Goal: Transaction & Acquisition: Purchase product/service

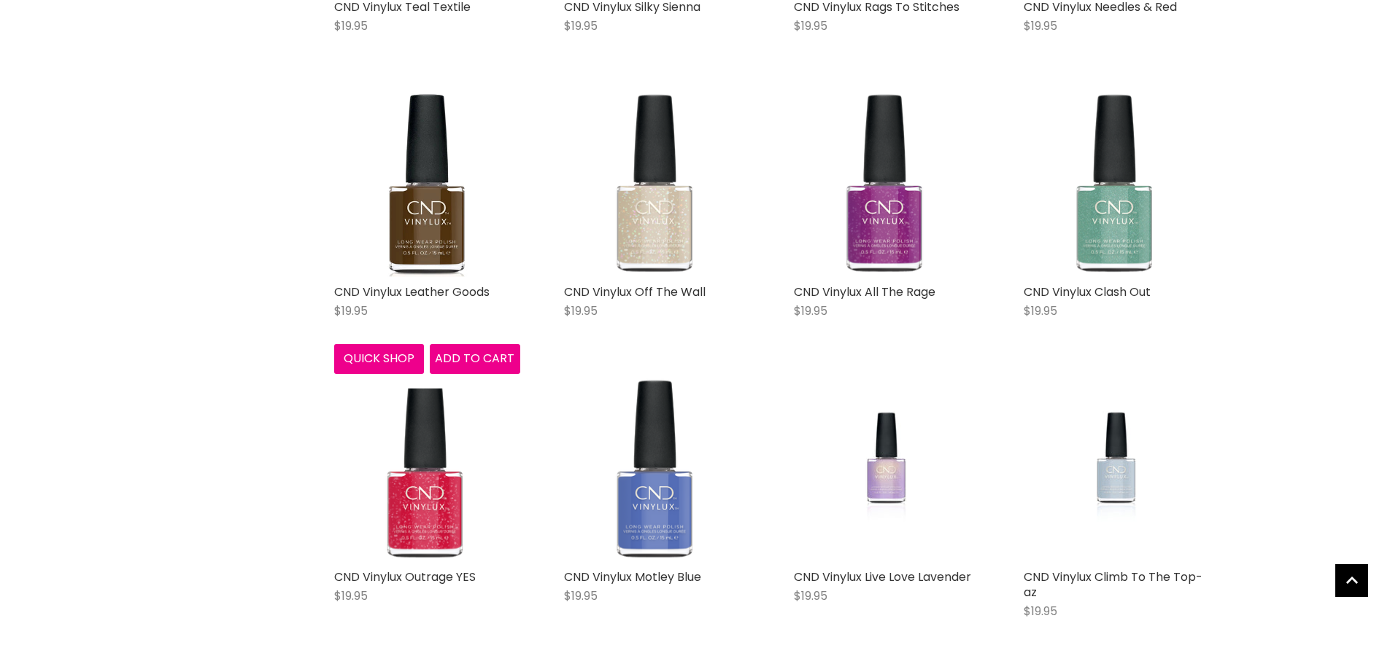
scroll to position [3282, 0]
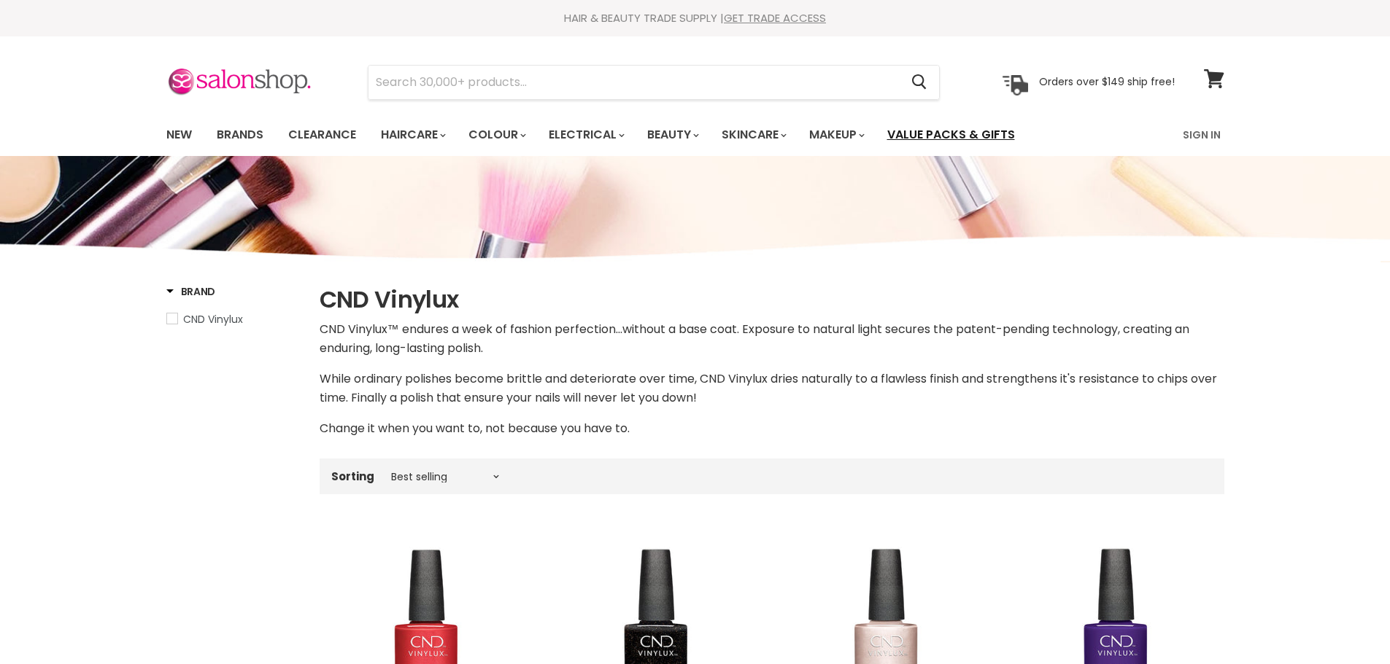
click at [985, 136] on link "Value Packs & Gifts" at bounding box center [951, 135] width 150 height 31
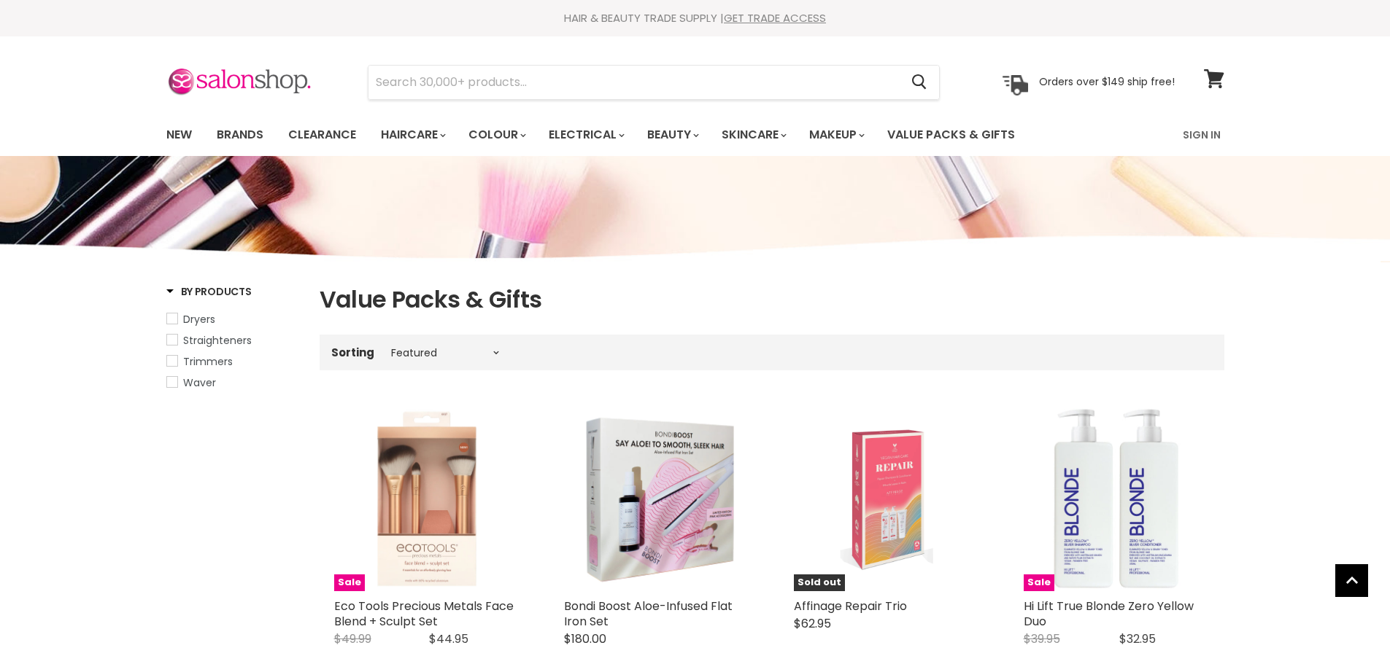
select select "manual"
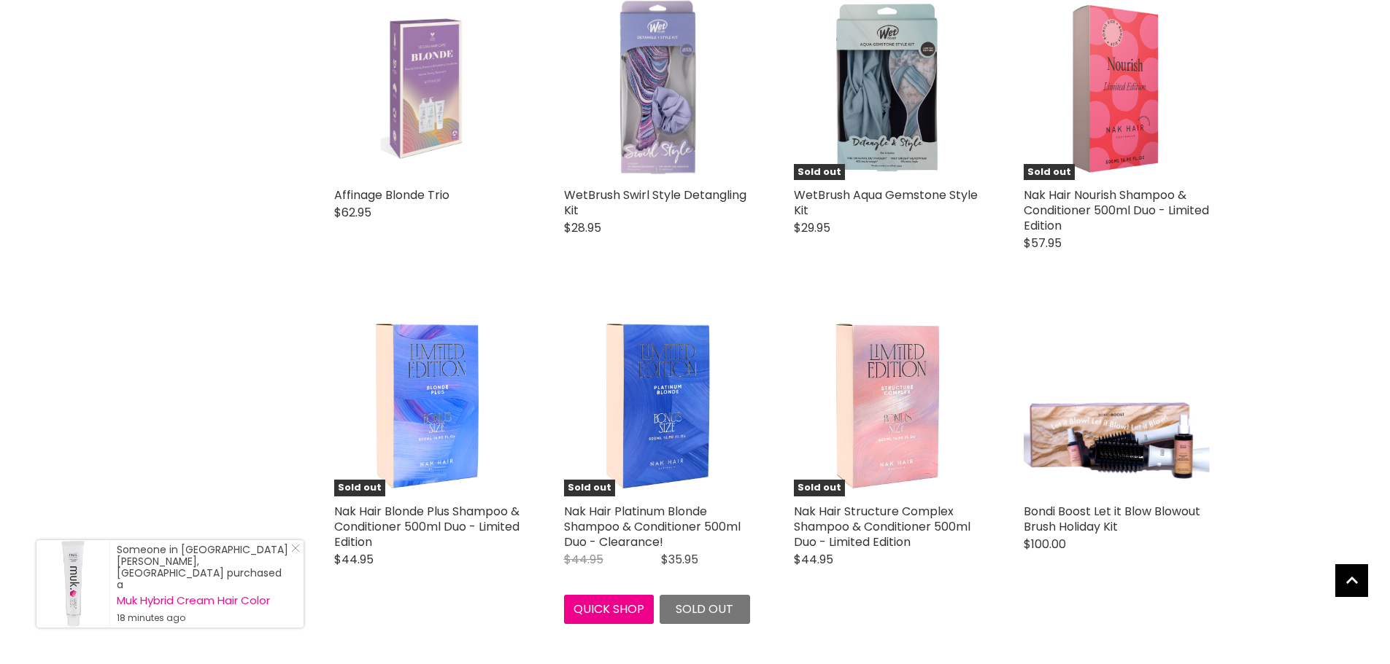
scroll to position [3574, 0]
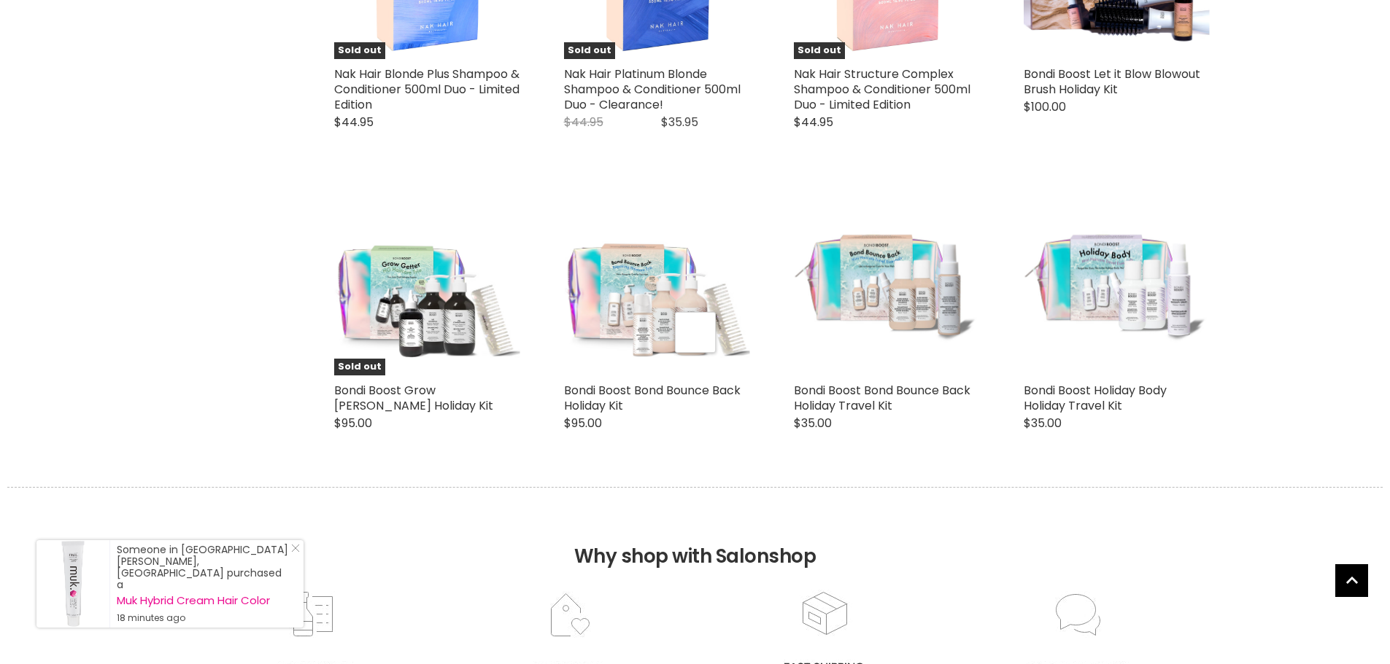
select select "manual"
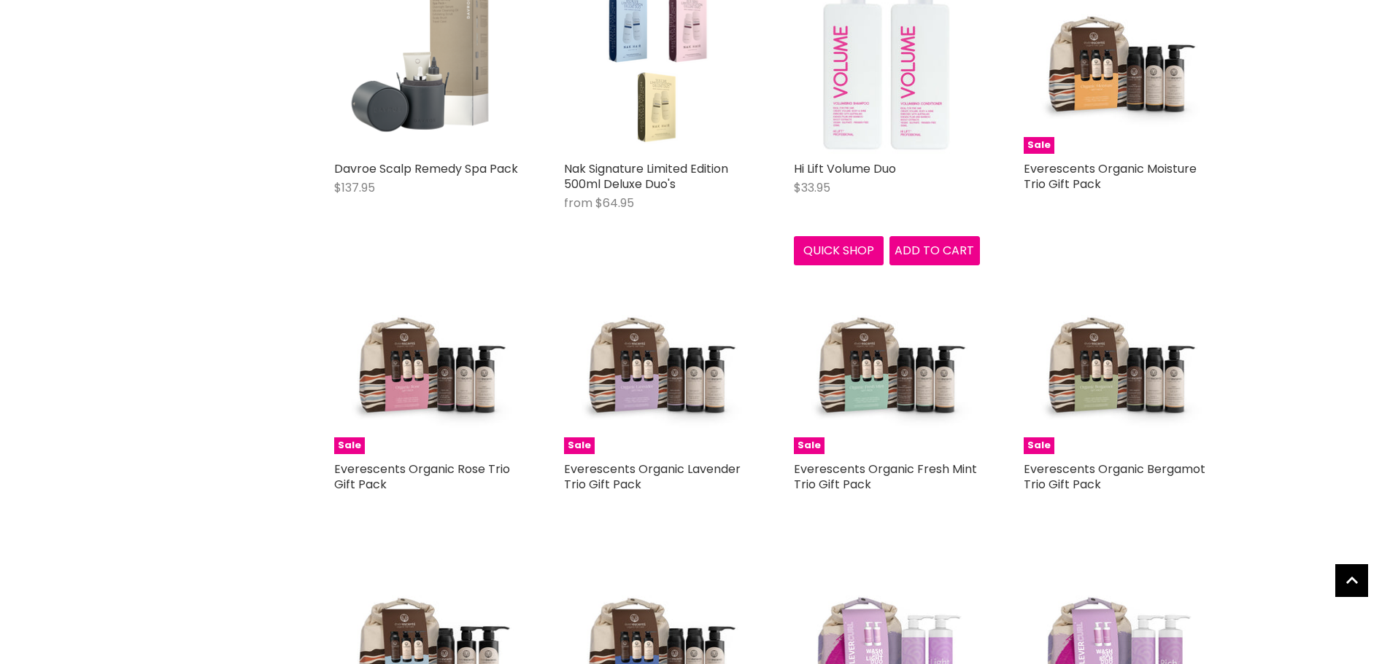
scroll to position [6783, 0]
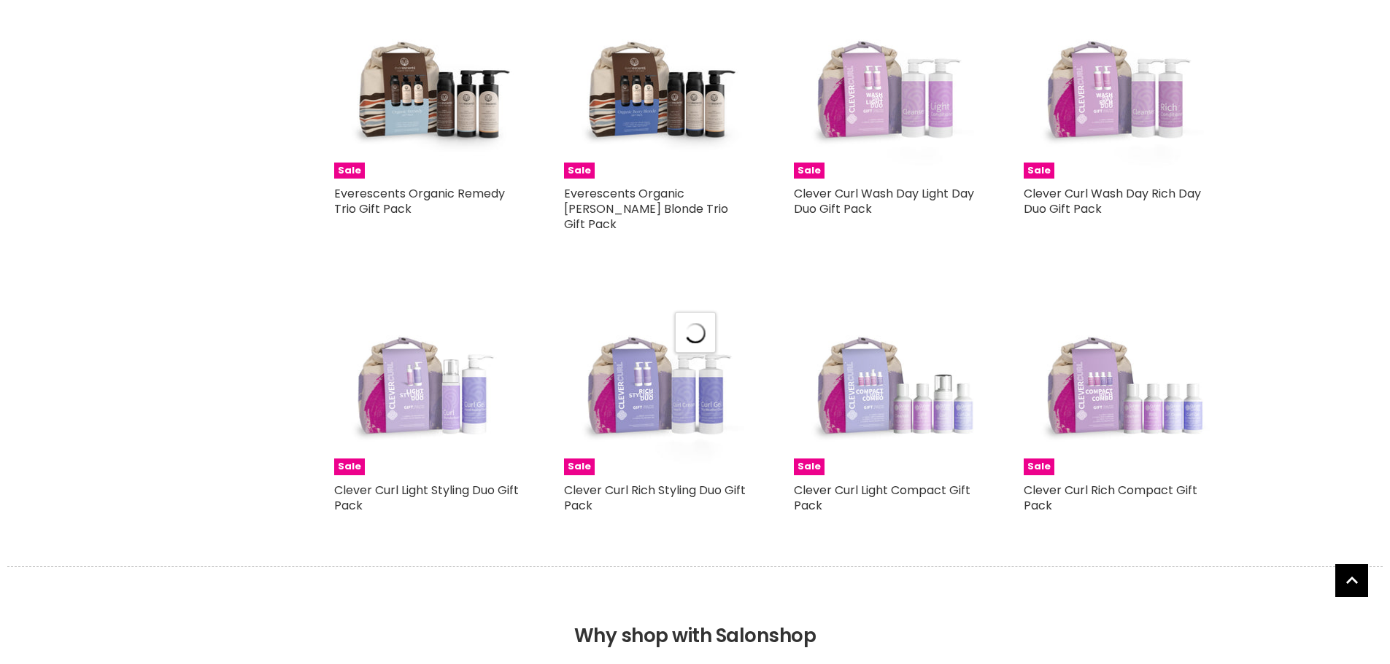
scroll to position [7294, 0]
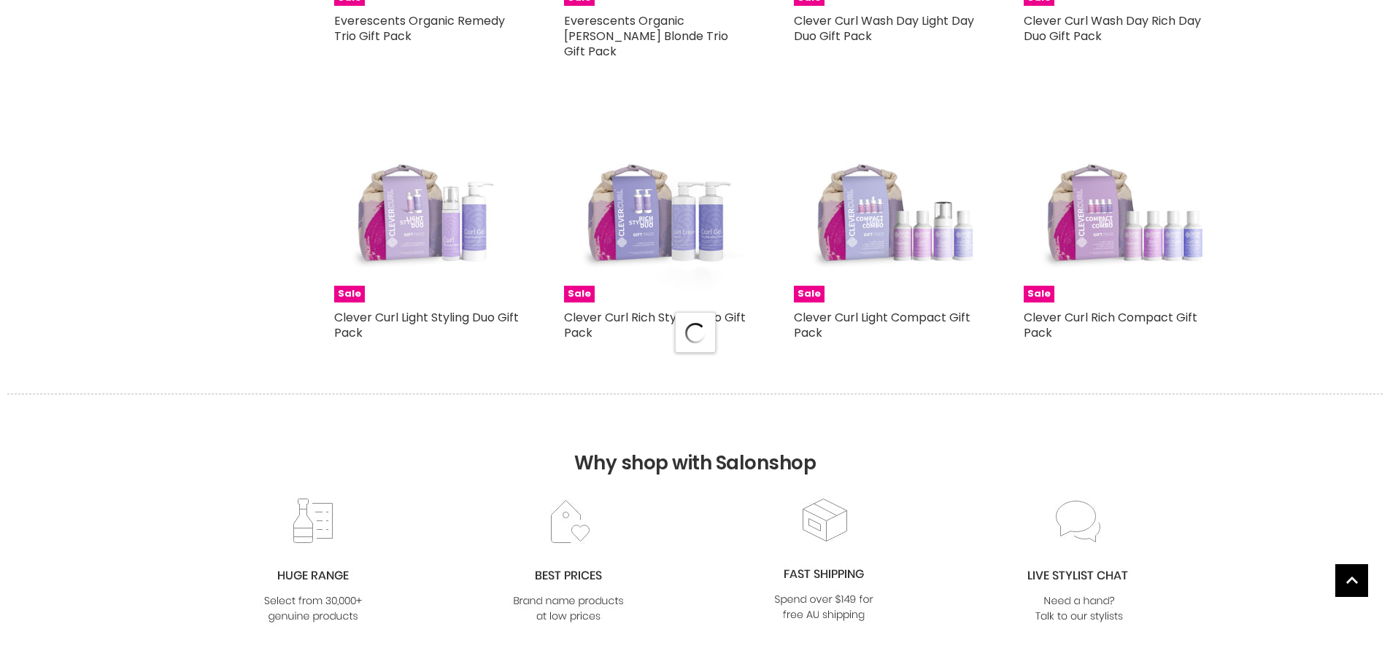
select select "manual"
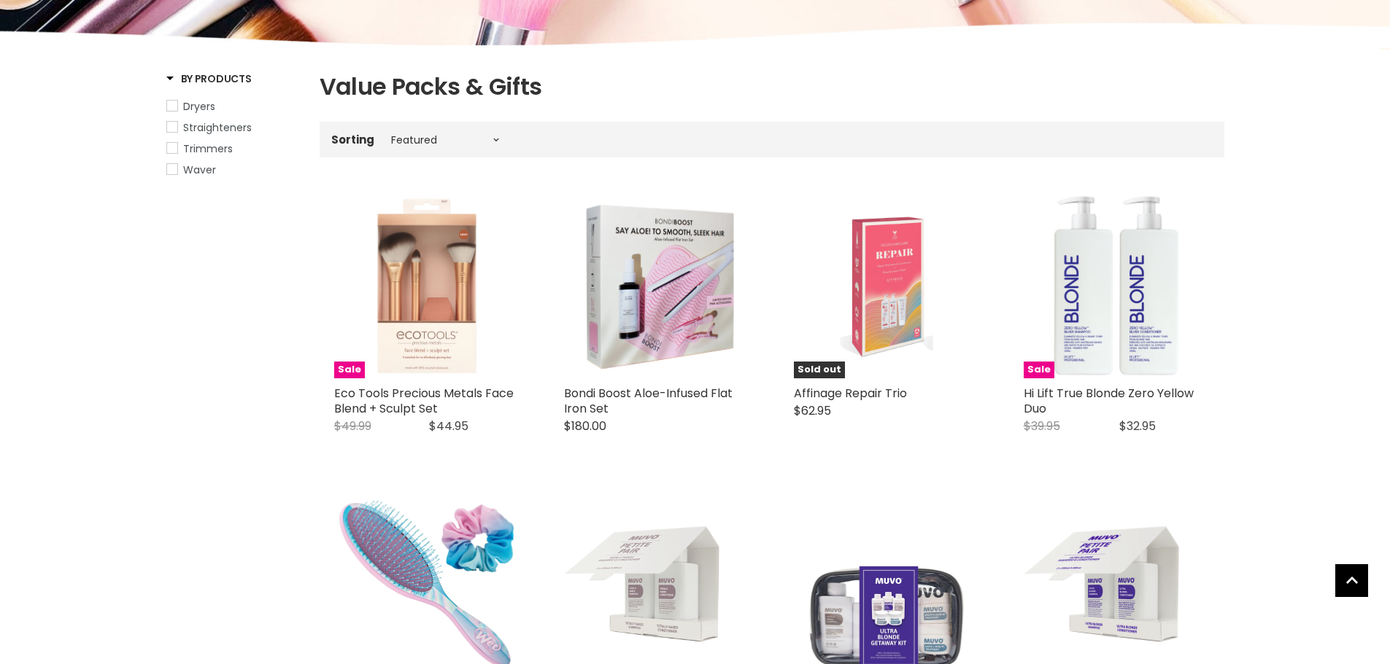
scroll to position [0, 0]
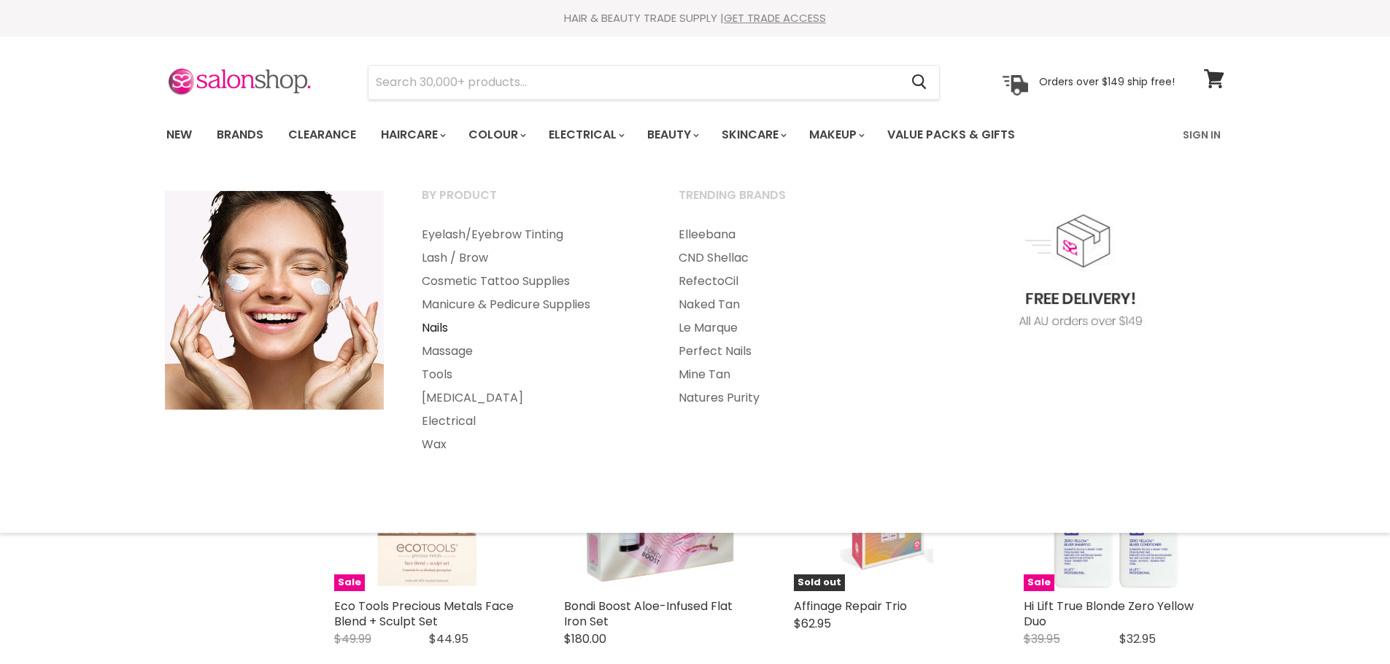
click at [432, 327] on link "Nails" at bounding box center [530, 328] width 254 height 23
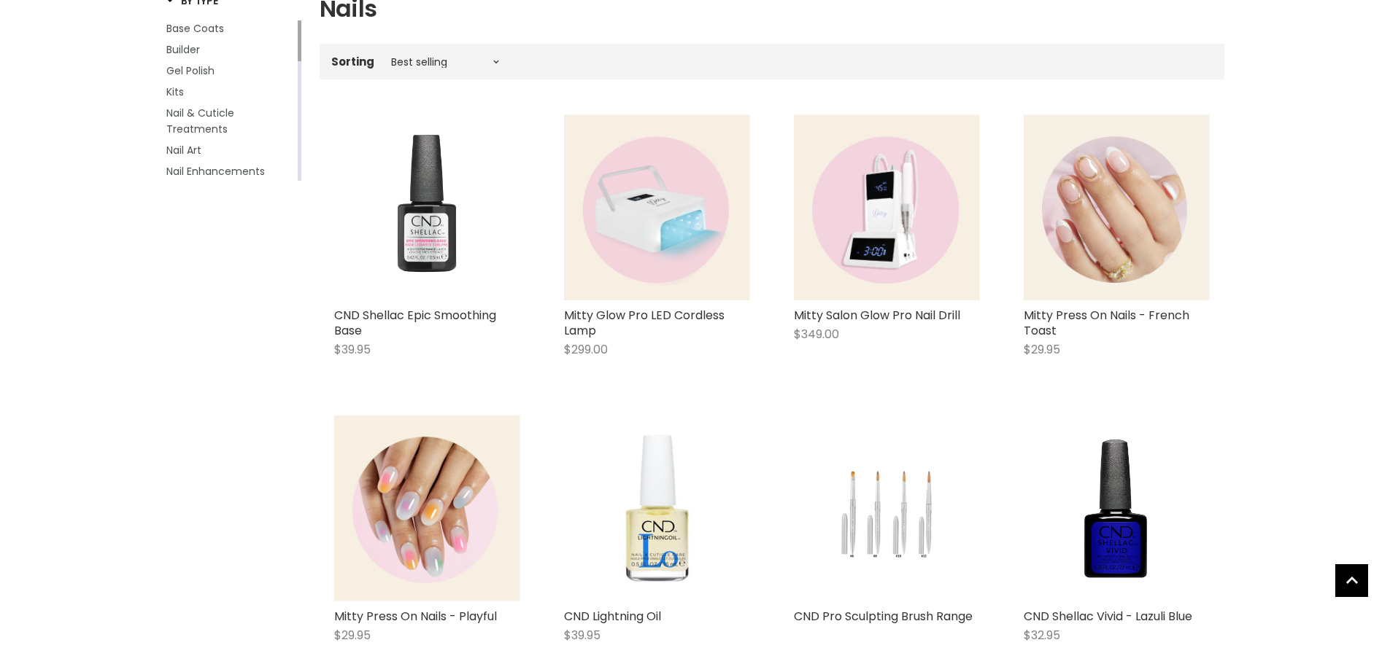
scroll to position [292, 0]
click at [1141, 245] on img "Main content" at bounding box center [1116, 207] width 186 height 186
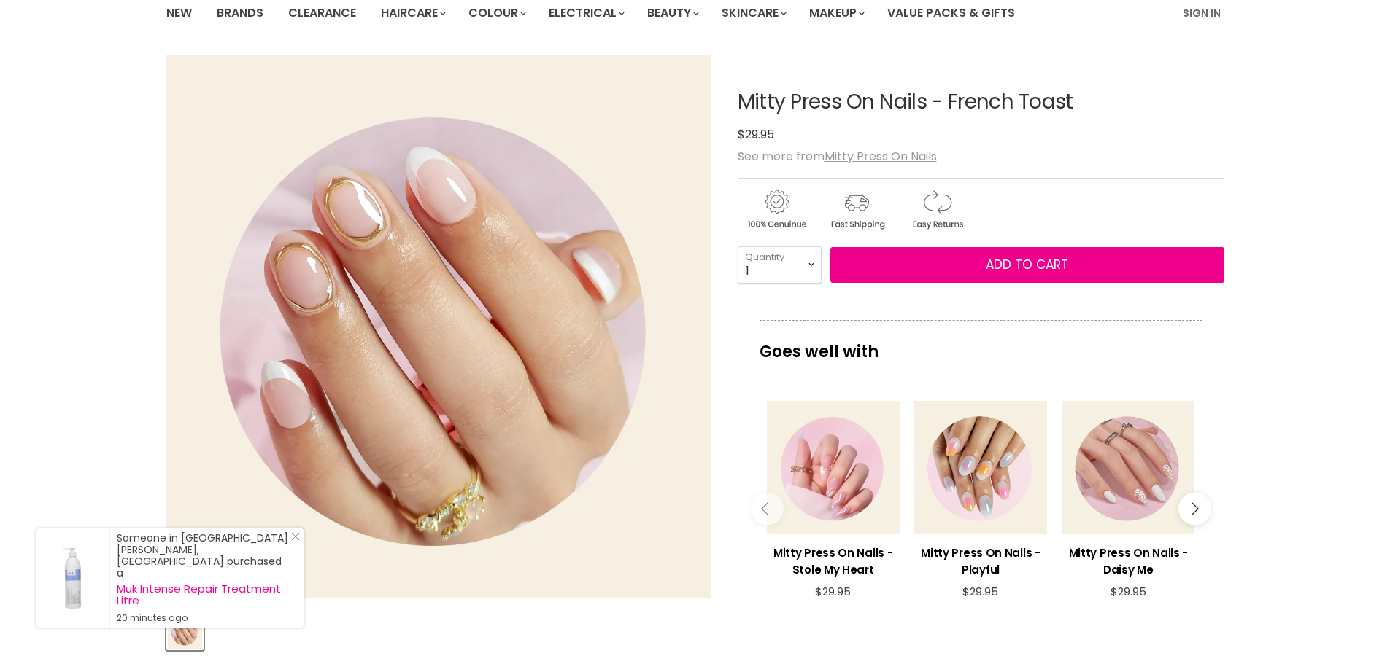
scroll to position [146, 0]
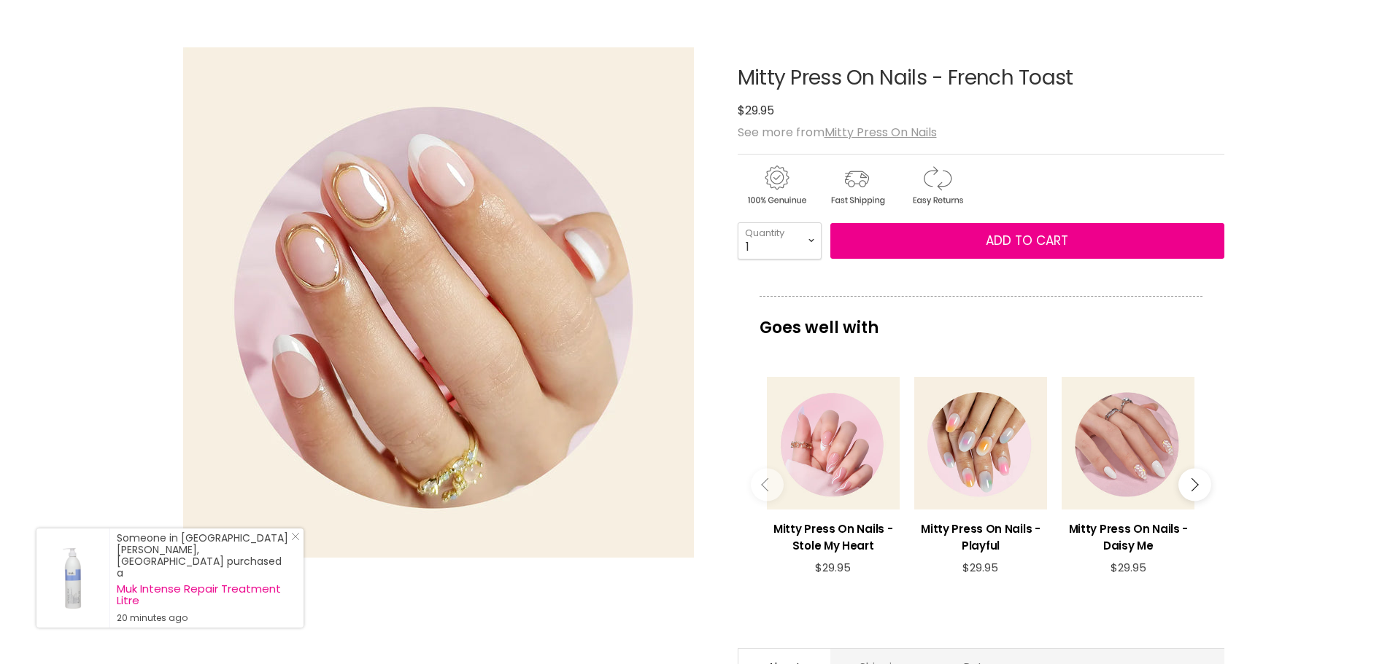
click at [894, 134] on u "Mitty Press On Nails" at bounding box center [880, 132] width 112 height 17
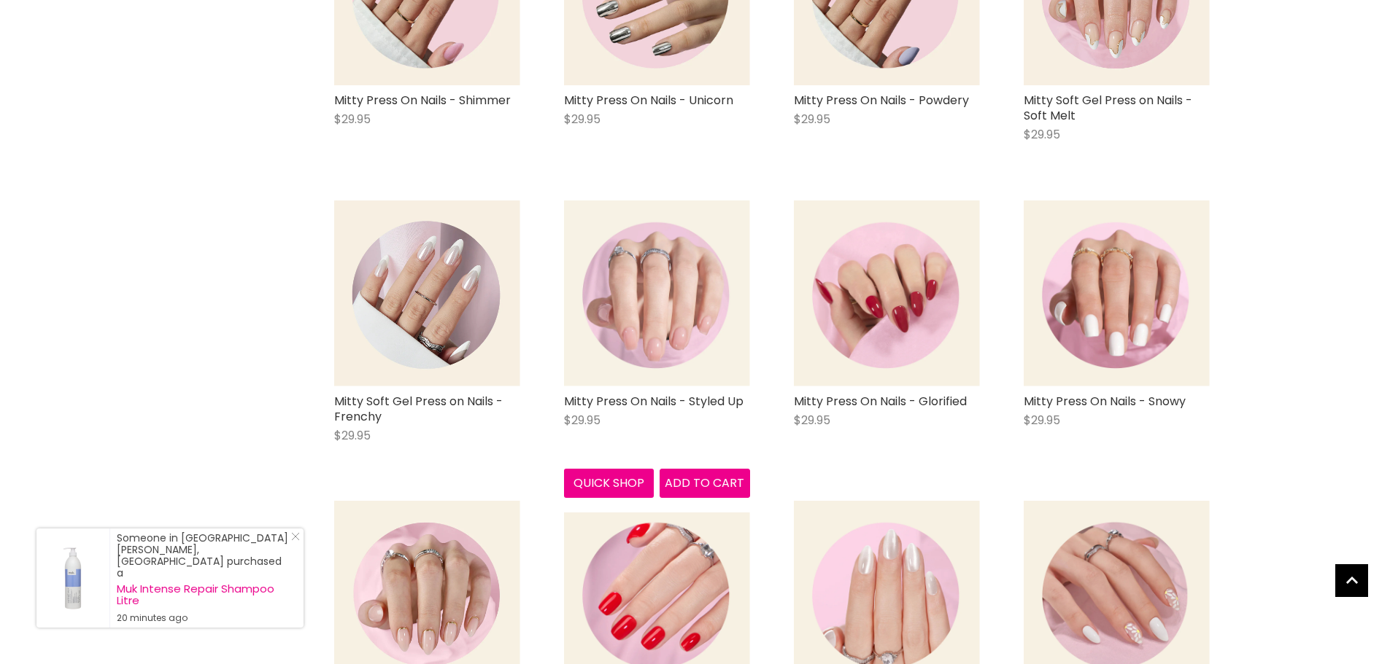
scroll to position [1166, 0]
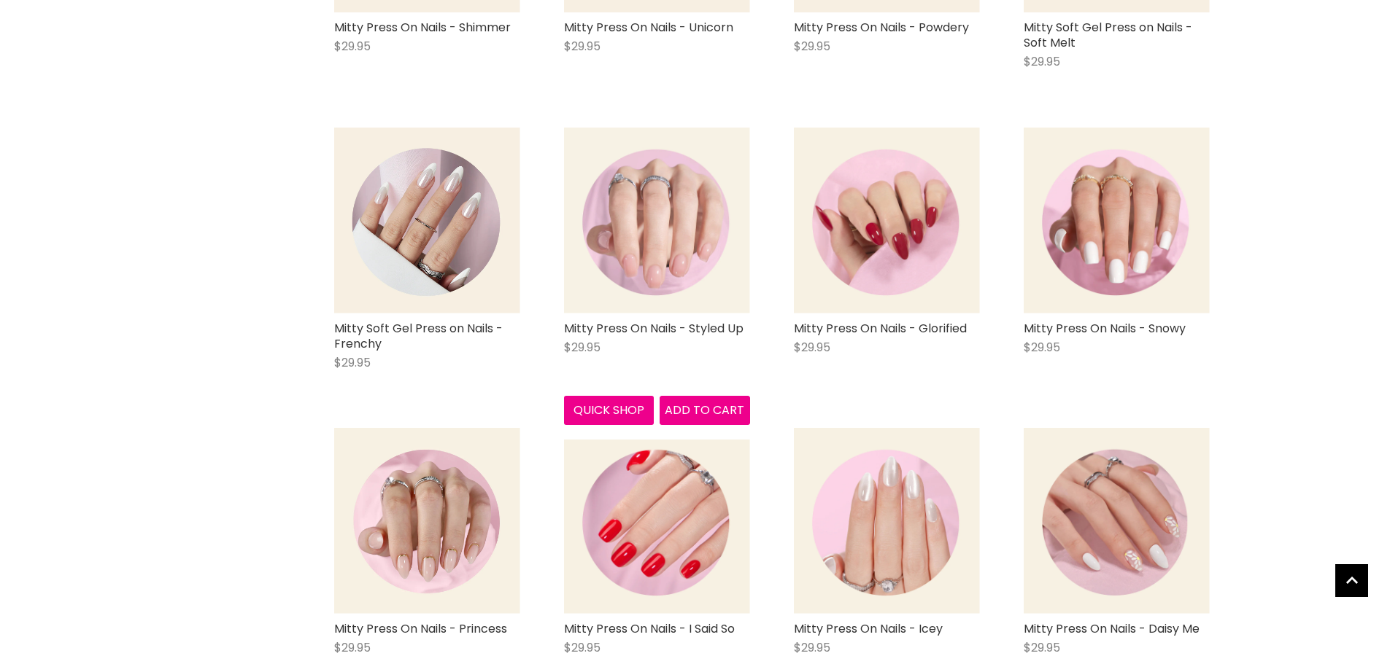
click at [659, 293] on img "Main content" at bounding box center [657, 221] width 186 height 186
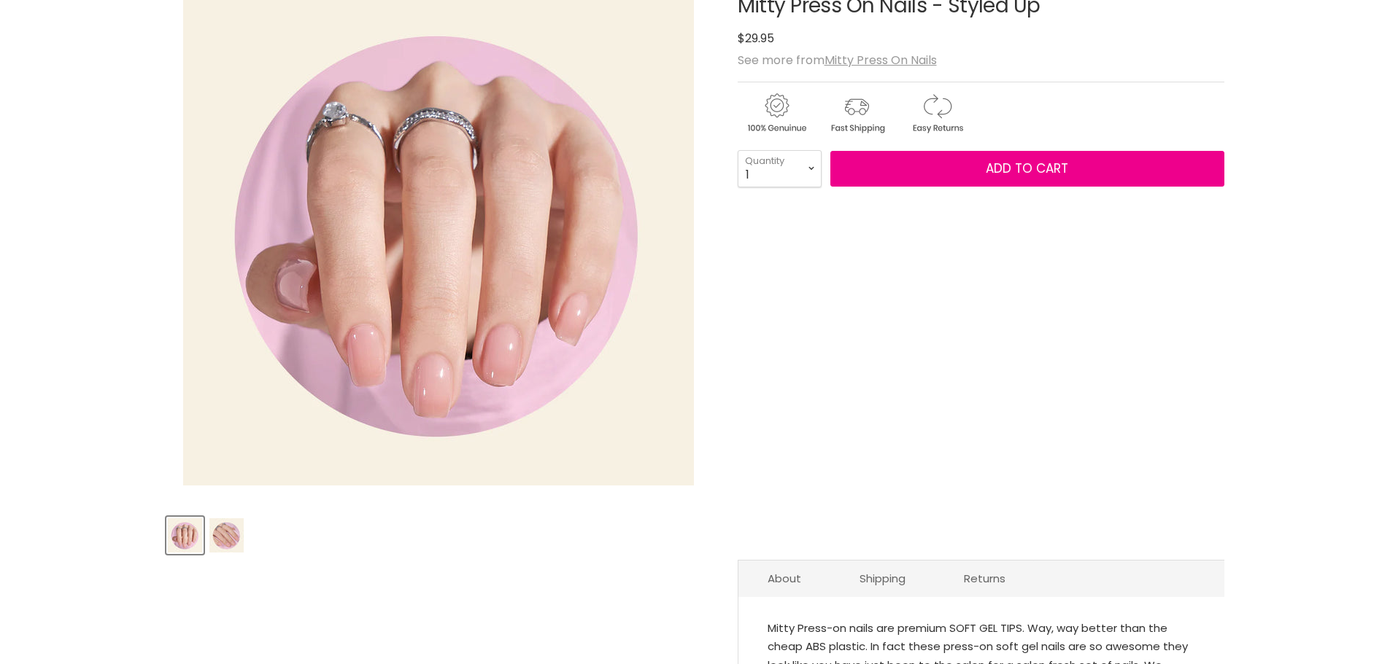
scroll to position [219, 0]
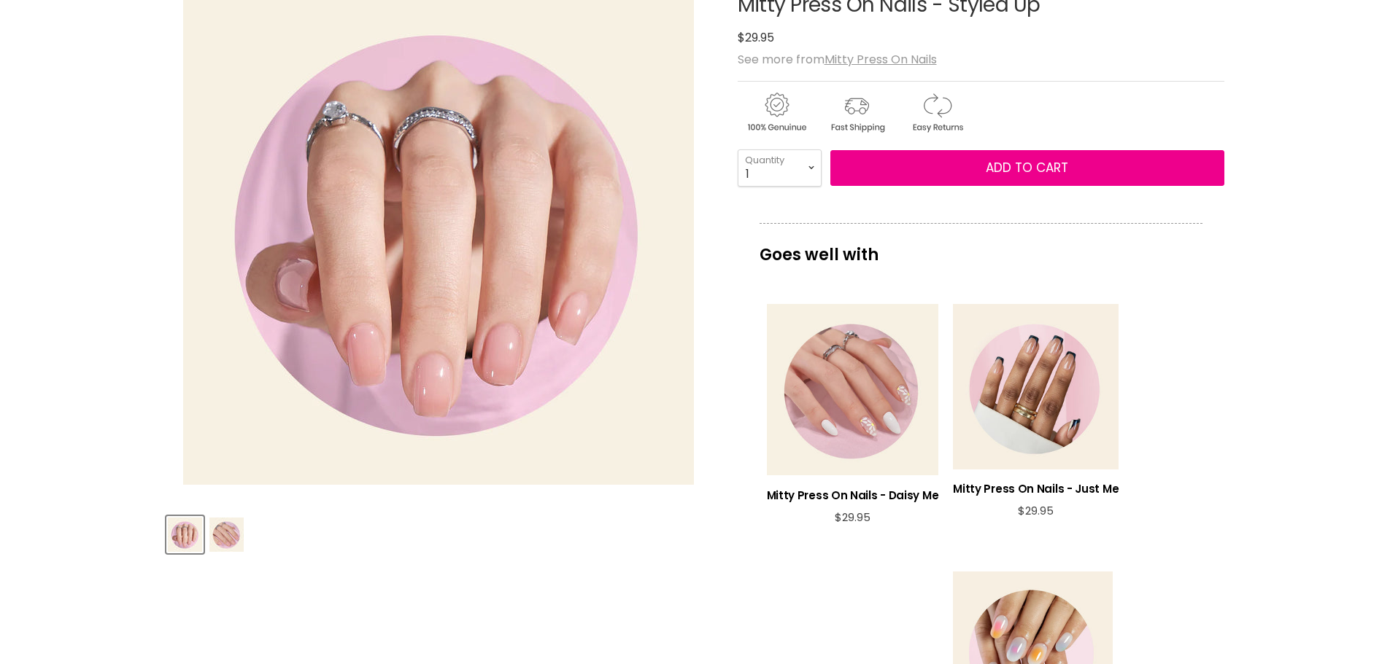
click at [220, 530] on img "Product thumbnails" at bounding box center [226, 535] width 34 height 34
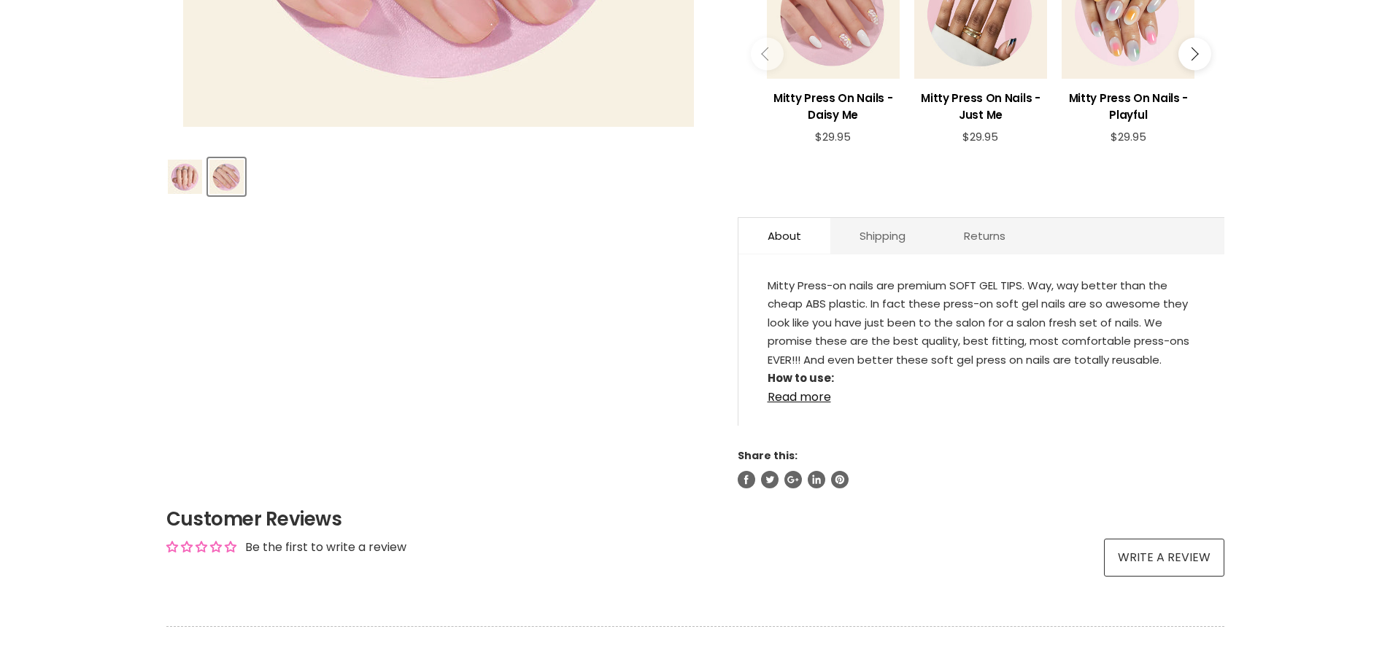
scroll to position [656, 0]
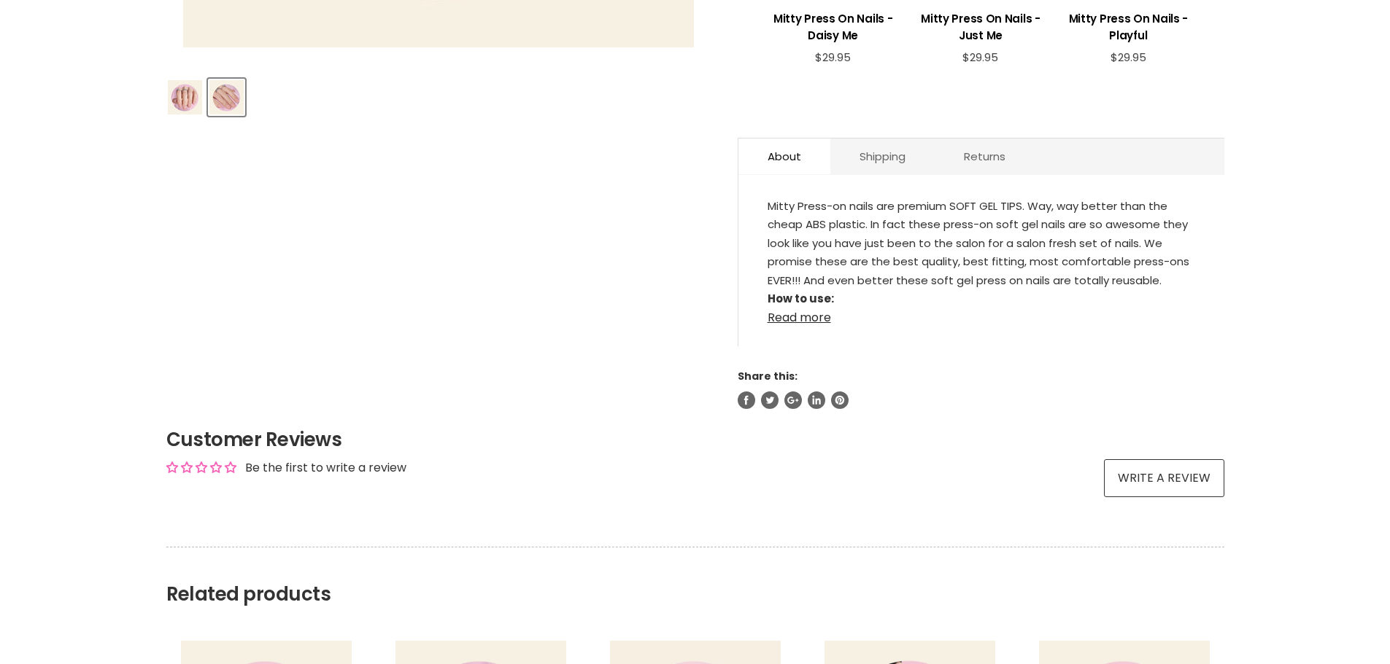
click at [825, 321] on link "Read more" at bounding box center [980, 314] width 427 height 22
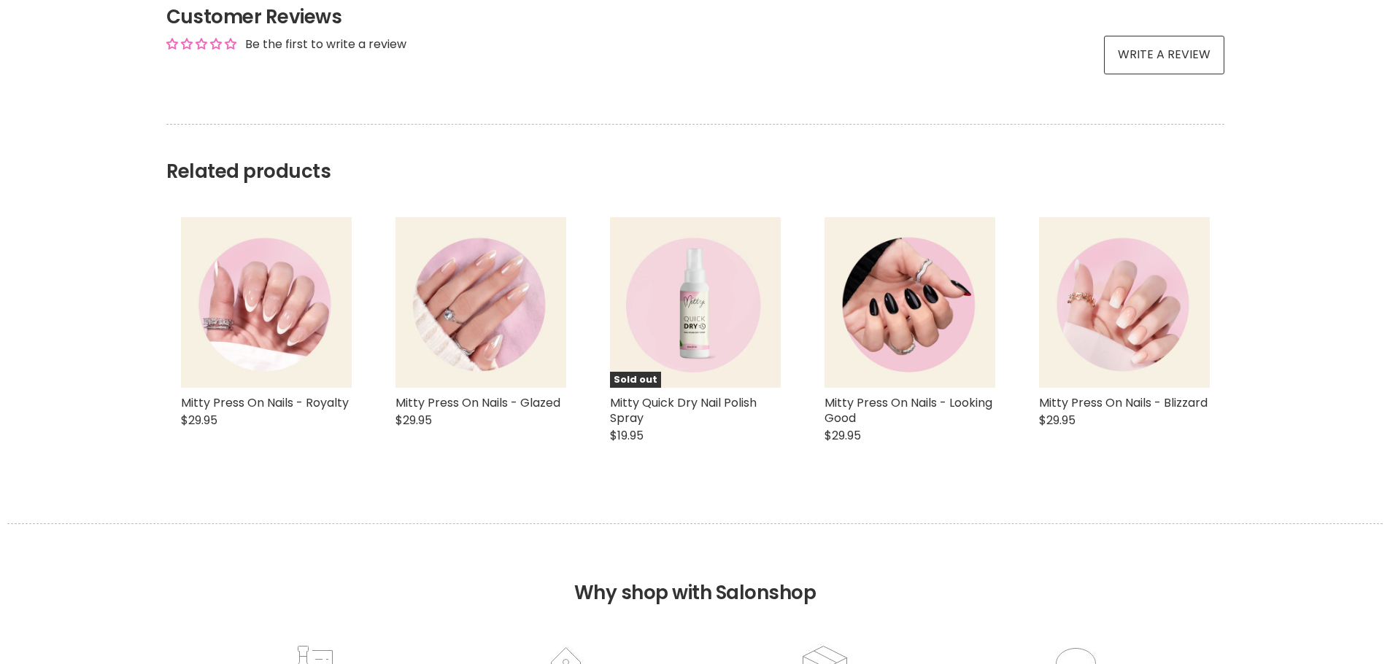
scroll to position [1240, 0]
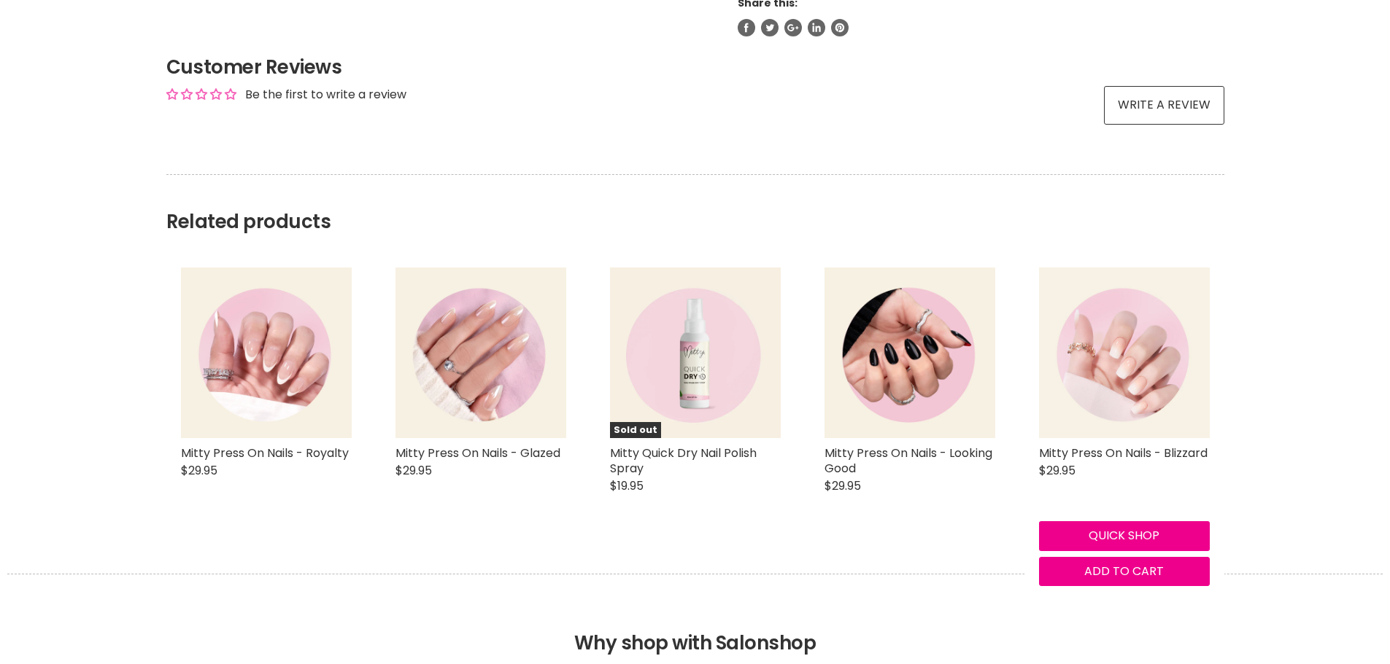
click at [1144, 389] on img "Main content" at bounding box center [1124, 353] width 171 height 171
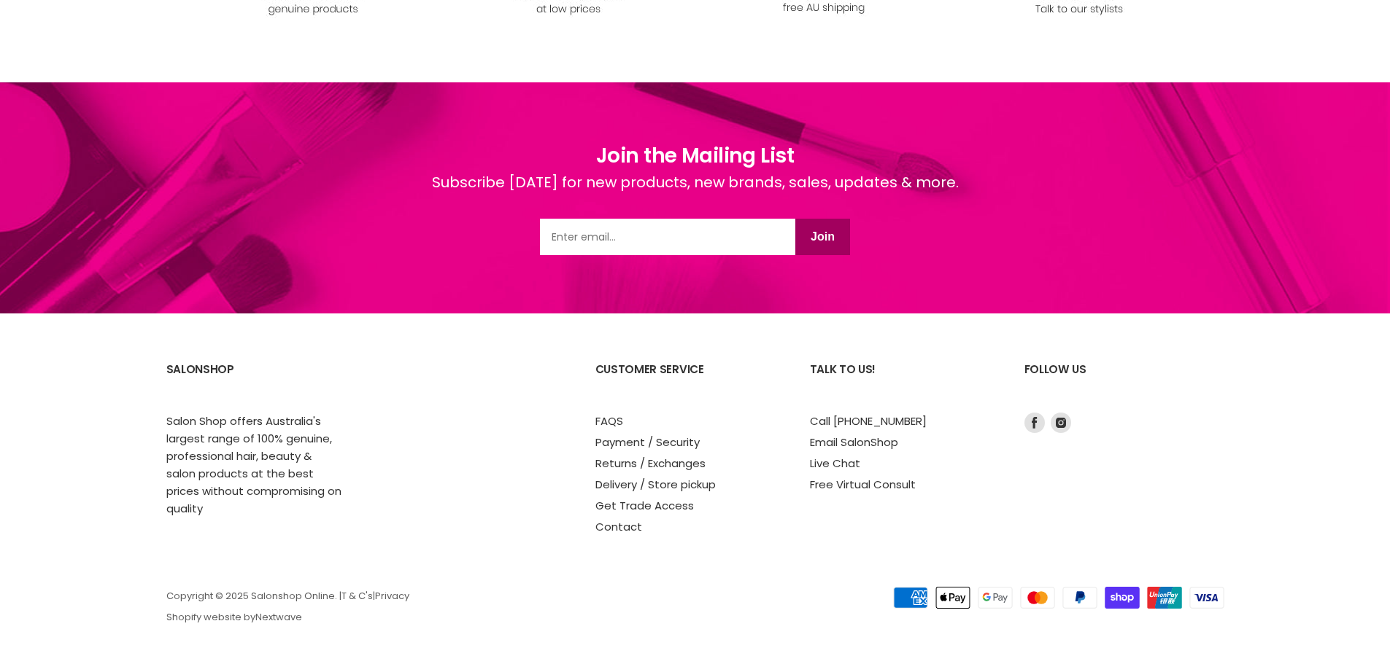
scroll to position [1030, 0]
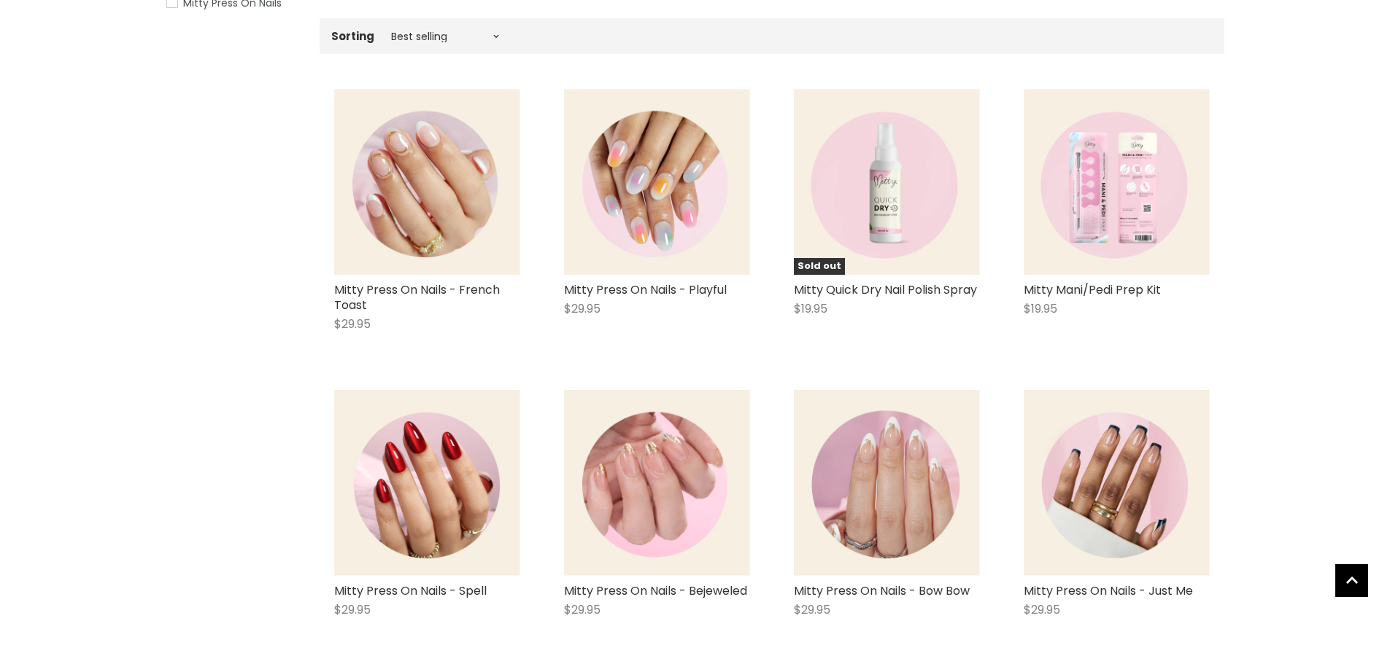
scroll to position [330, 0]
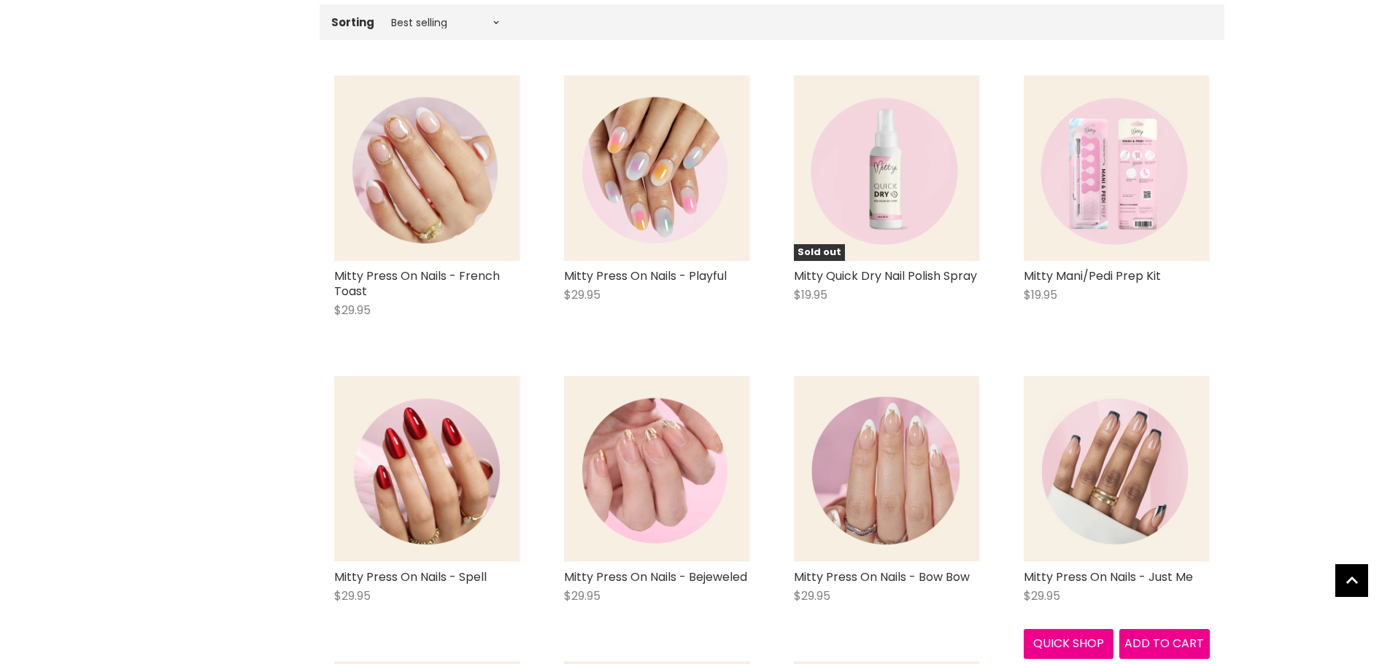
click at [1122, 495] on img "Main content" at bounding box center [1116, 469] width 186 height 186
